Goal: Check status: Check status

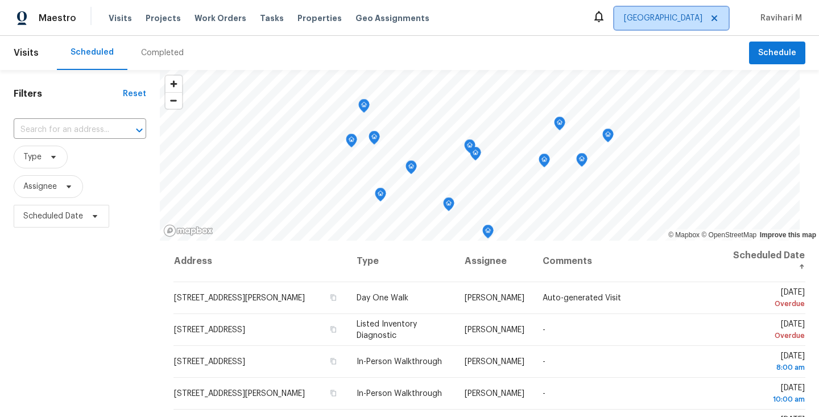
click at [686, 13] on span "[GEOGRAPHIC_DATA]" at bounding box center [663, 18] width 79 height 11
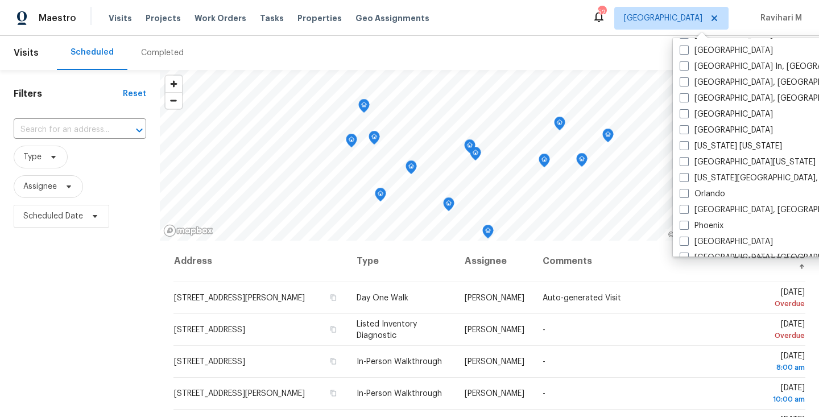
scroll to position [557, 0]
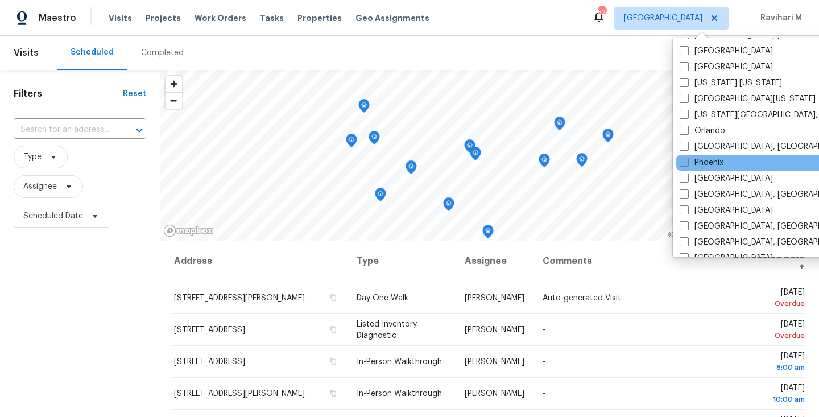
click at [685, 163] on span at bounding box center [684, 162] width 9 height 9
click at [685, 163] on input "Phoenix" at bounding box center [683, 160] width 7 height 7
checkbox input "true"
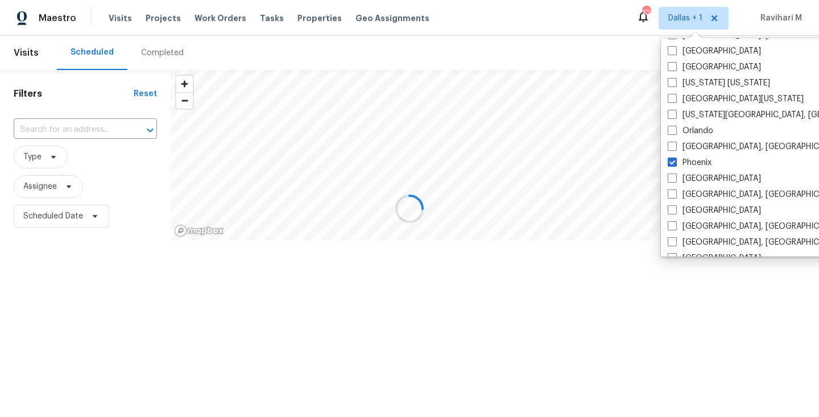
click at [153, 59] on div at bounding box center [409, 208] width 819 height 417
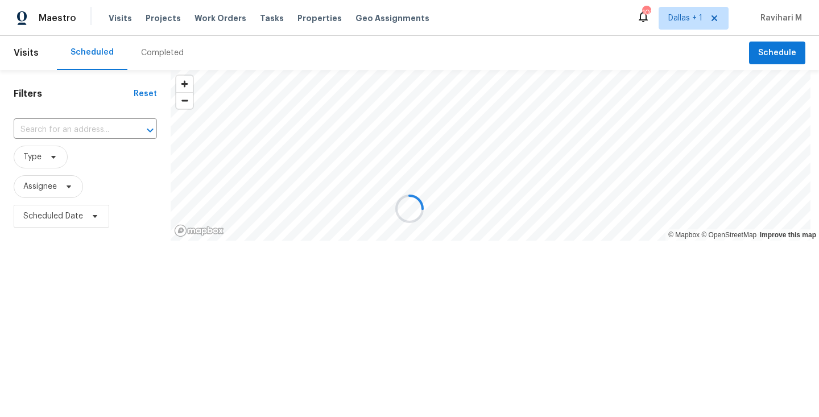
click at [153, 59] on div at bounding box center [409, 208] width 819 height 417
click at [155, 56] on div at bounding box center [409, 208] width 819 height 417
click at [159, 53] on div at bounding box center [409, 208] width 819 height 417
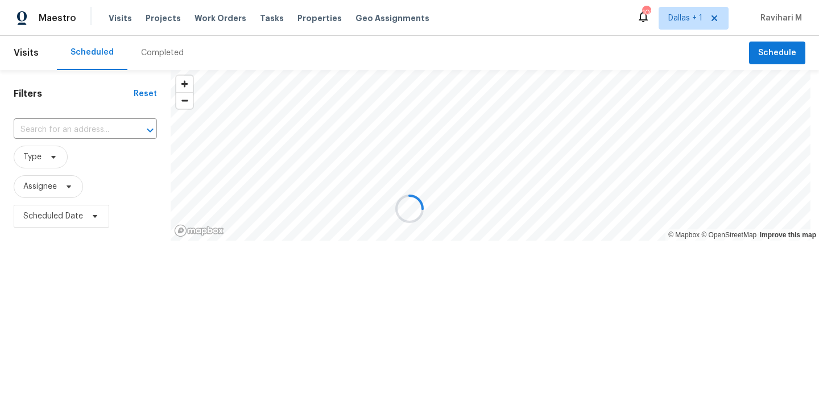
click at [167, 50] on div at bounding box center [409, 208] width 819 height 417
click at [150, 52] on div at bounding box center [409, 208] width 819 height 417
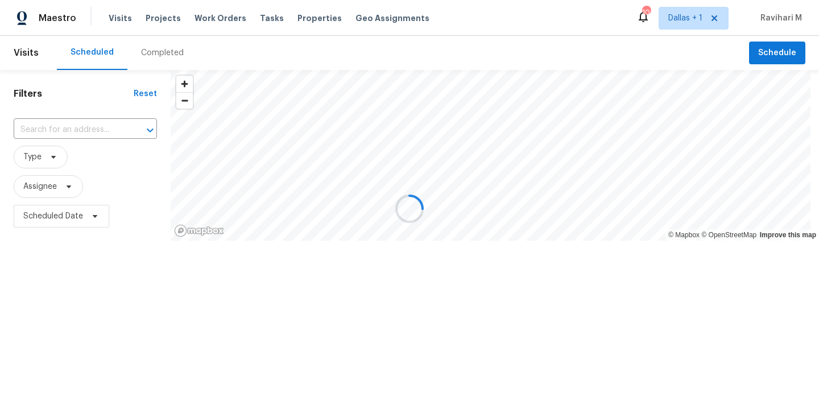
click at [150, 52] on div at bounding box center [409, 208] width 819 height 417
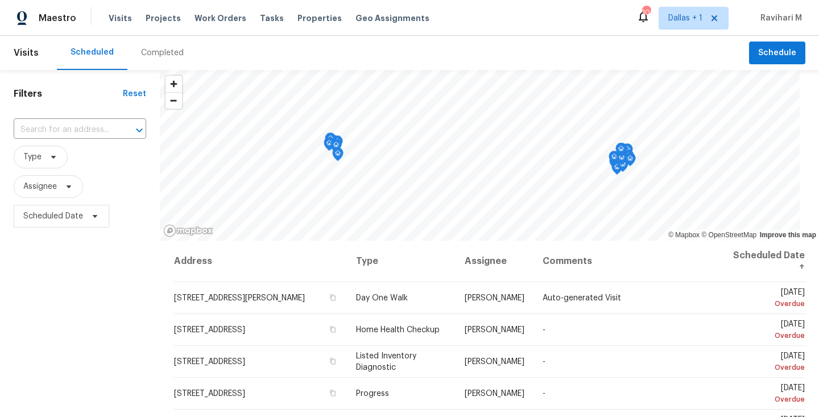
click at [150, 52] on div "Completed" at bounding box center [162, 52] width 43 height 11
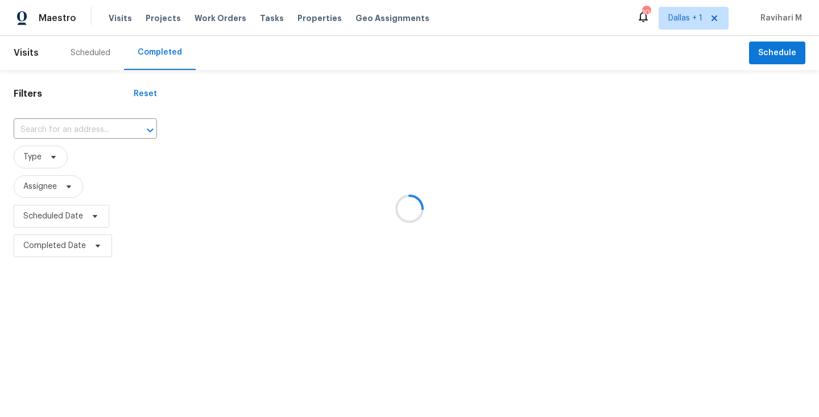
click at [53, 127] on div at bounding box center [409, 208] width 819 height 417
click at [32, 133] on div at bounding box center [409, 208] width 819 height 417
click at [35, 131] on div at bounding box center [409, 208] width 819 height 417
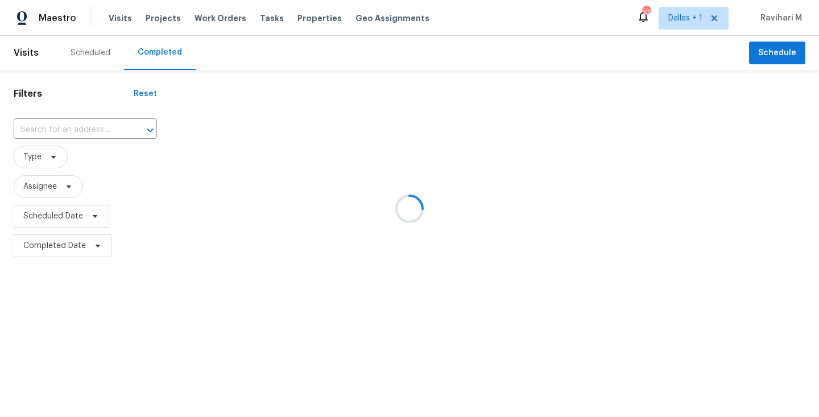
click at [52, 128] on div at bounding box center [409, 208] width 819 height 417
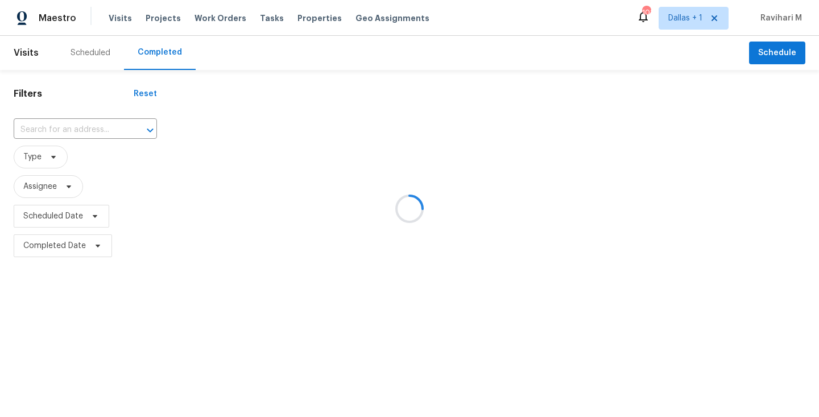
click at [52, 128] on div at bounding box center [409, 208] width 819 height 417
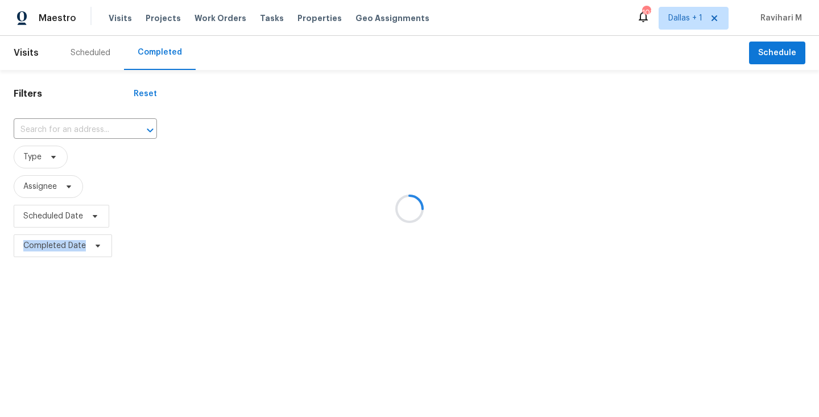
click at [52, 128] on div at bounding box center [409, 208] width 819 height 417
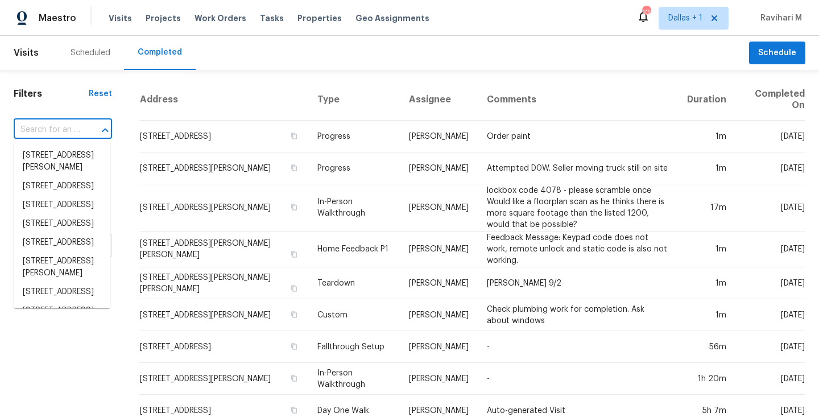
click at [52, 128] on input "text" at bounding box center [47, 130] width 67 height 18
paste input "[STREET_ADDRESS][PERSON_NAME]"
type input "[STREET_ADDRESS][PERSON_NAME]"
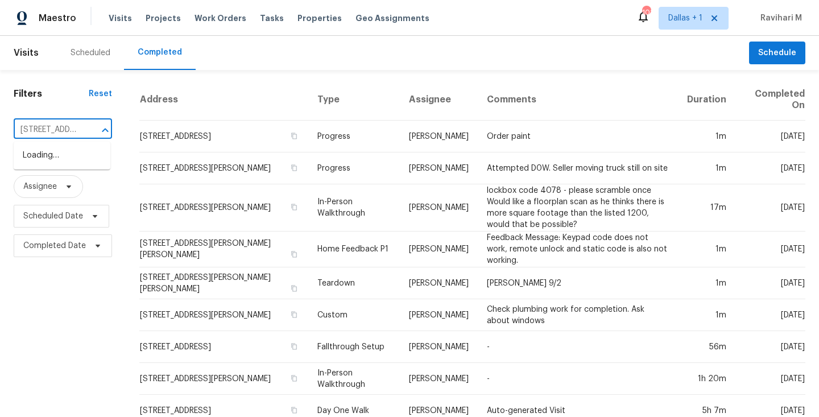
scroll to position [0, 94]
click at [54, 173] on li "[STREET_ADDRESS][PERSON_NAME]" at bounding box center [62, 161] width 97 height 31
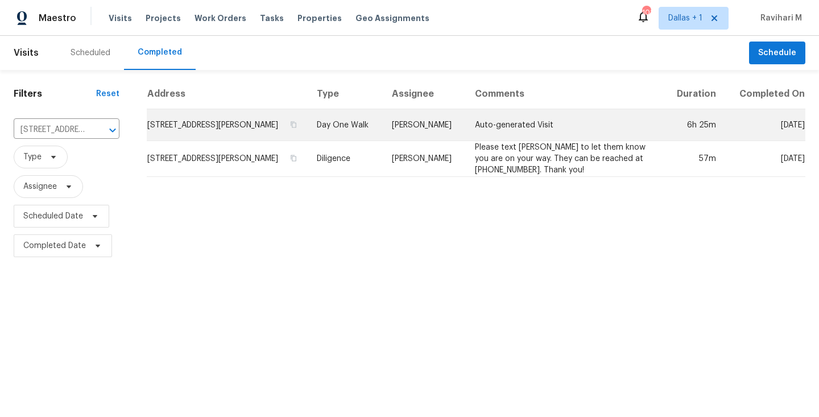
click at [380, 124] on td "Day One Walk" at bounding box center [345, 125] width 75 height 32
